Goal: Task Accomplishment & Management: Manage account settings

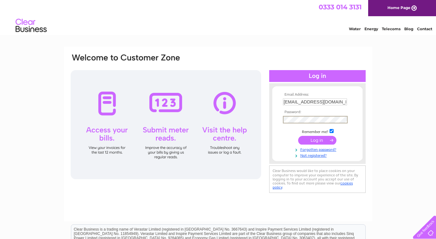
click at [298, 136] on input "submit" at bounding box center [317, 140] width 38 height 9
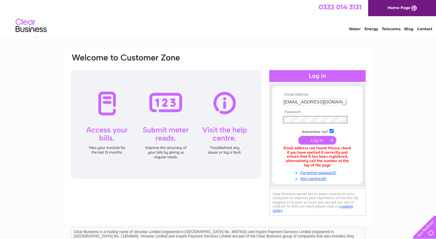
click at [318, 143] on input "submit" at bounding box center [317, 140] width 38 height 9
click at [316, 172] on link "Forgotten password?" at bounding box center [318, 172] width 71 height 6
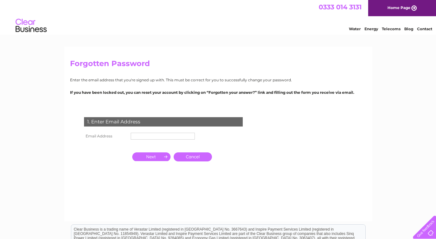
click at [157, 136] on input "text" at bounding box center [163, 136] width 64 height 7
type input "[EMAIL_ADDRESS][DOMAIN_NAME]"
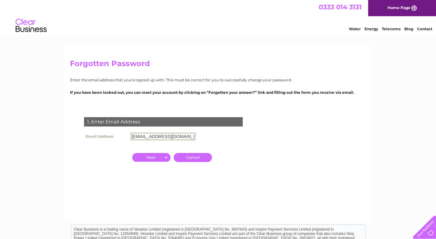
click at [156, 158] on input "button" at bounding box center [151, 157] width 38 height 9
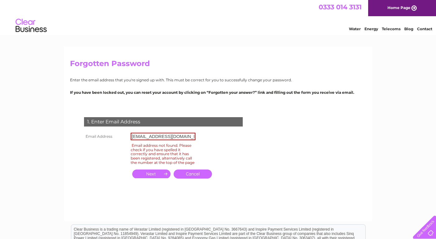
click at [159, 177] on input "button" at bounding box center [151, 173] width 38 height 9
click at [182, 177] on link "Cancel" at bounding box center [193, 173] width 38 height 9
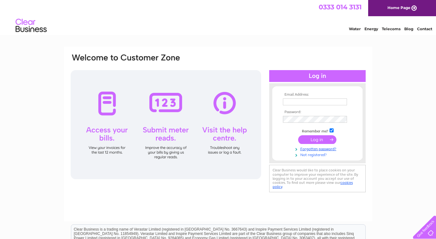
click at [309, 154] on link "Not registered?" at bounding box center [318, 154] width 71 height 6
